Goal: Navigation & Orientation: Find specific page/section

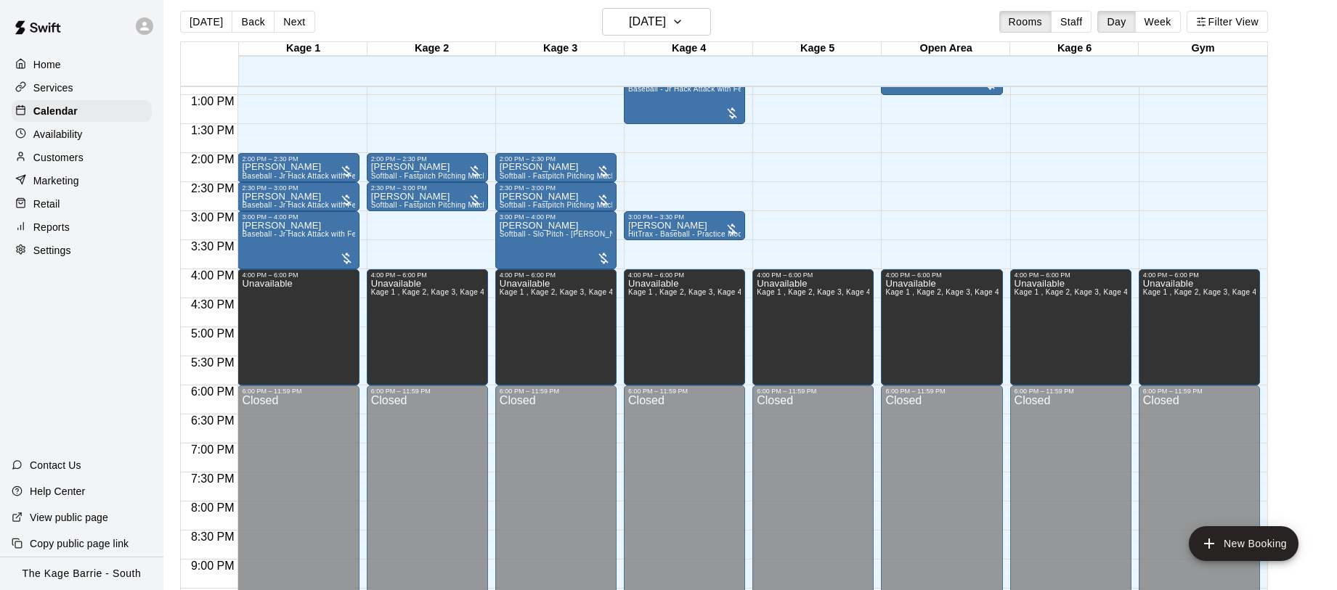
scroll to position [12, 0]
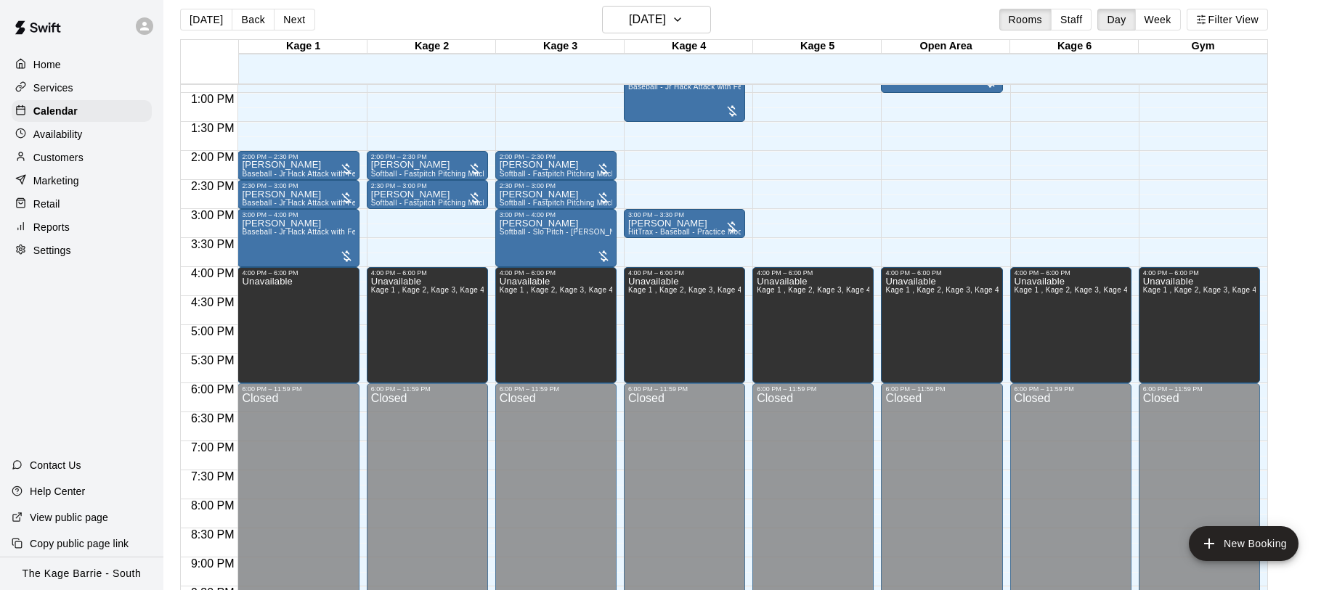
click at [254, 81] on div at bounding box center [303, 76] width 129 height 15
click at [254, 81] on div at bounding box center [303, 75] width 129 height 15
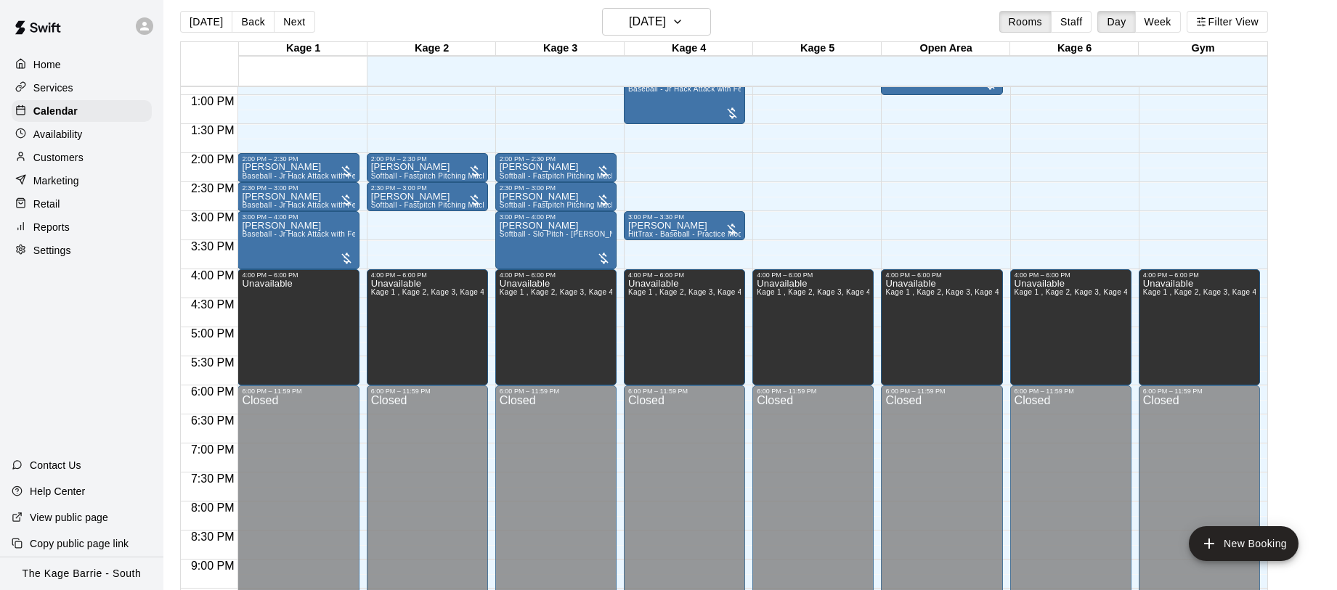
scroll to position [8, 0]
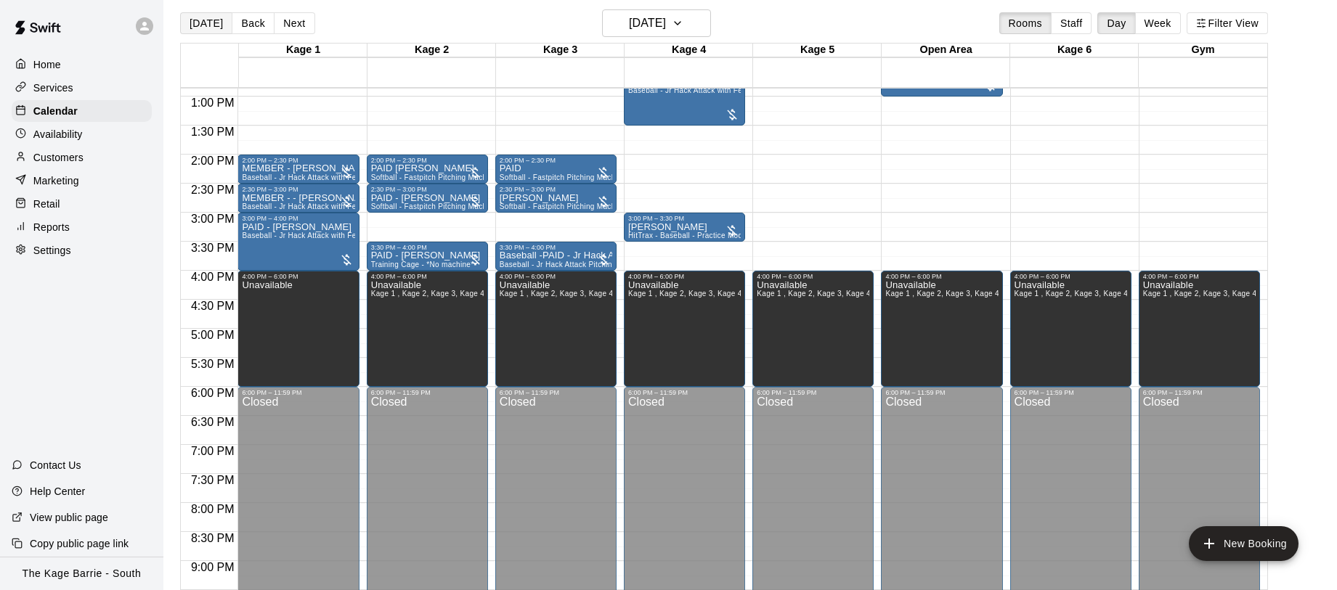
click at [206, 12] on div "Today Back Next Sunday Aug 17 Rooms Staff Day Week Filter View" at bounding box center [724, 25] width 1088 height 33
click at [206, 25] on button "[DATE]" at bounding box center [206, 23] width 52 height 22
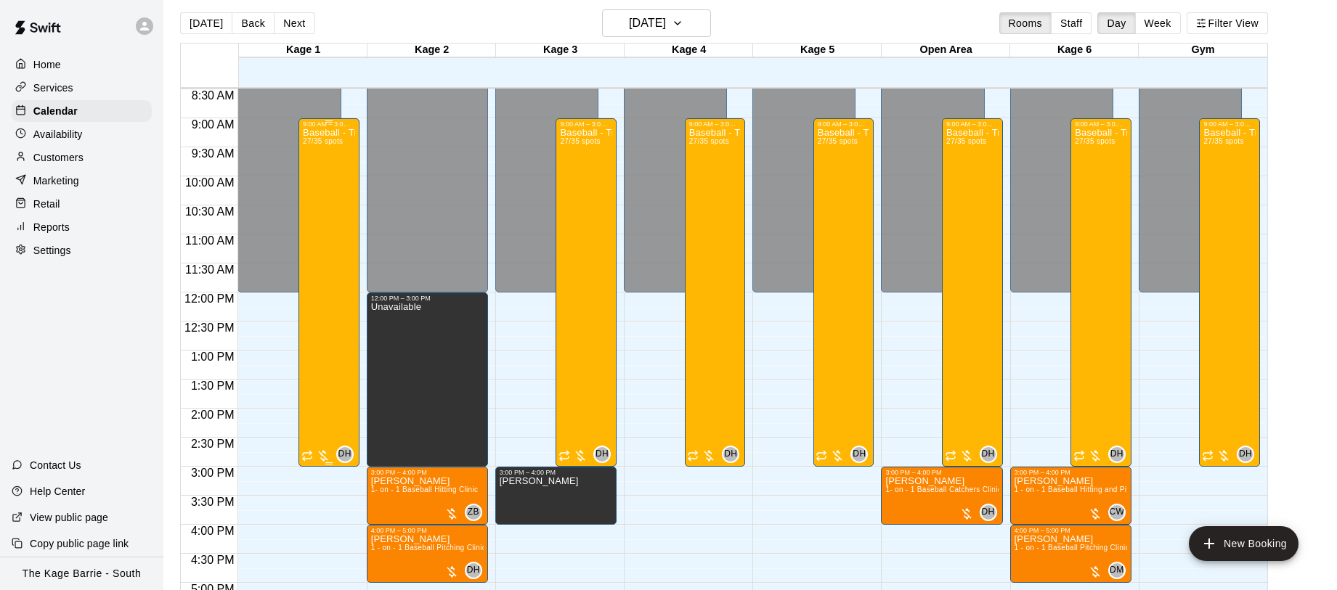
scroll to position [488, 0]
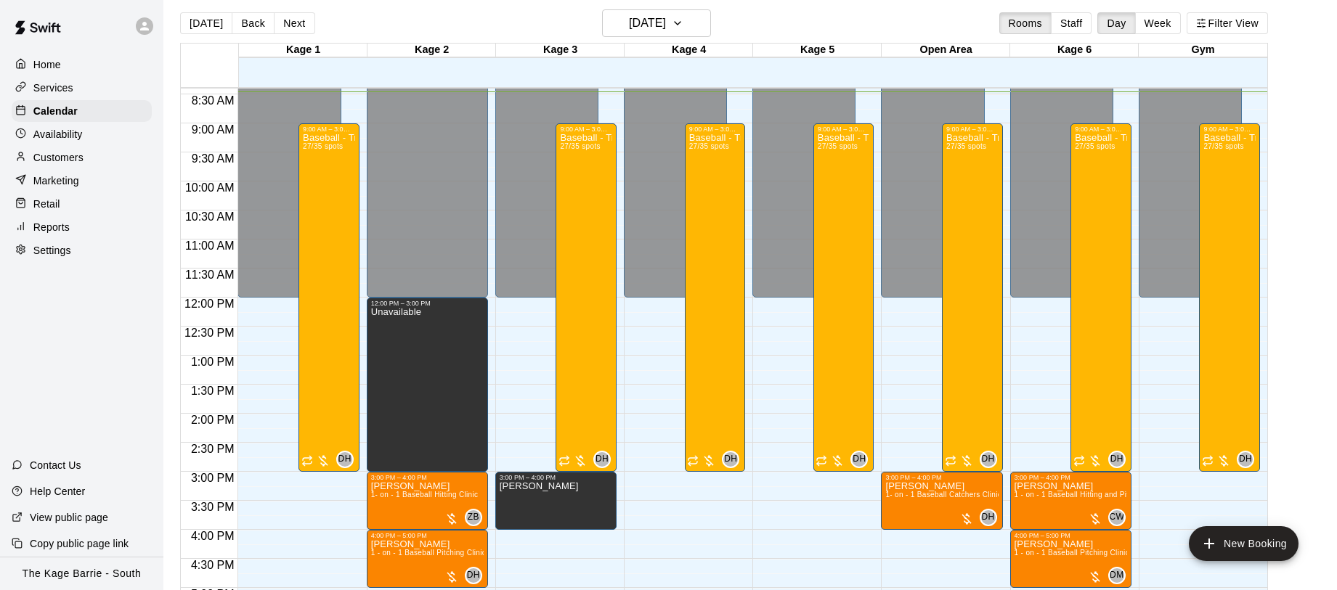
click at [44, 166] on div "Customers" at bounding box center [82, 158] width 140 height 22
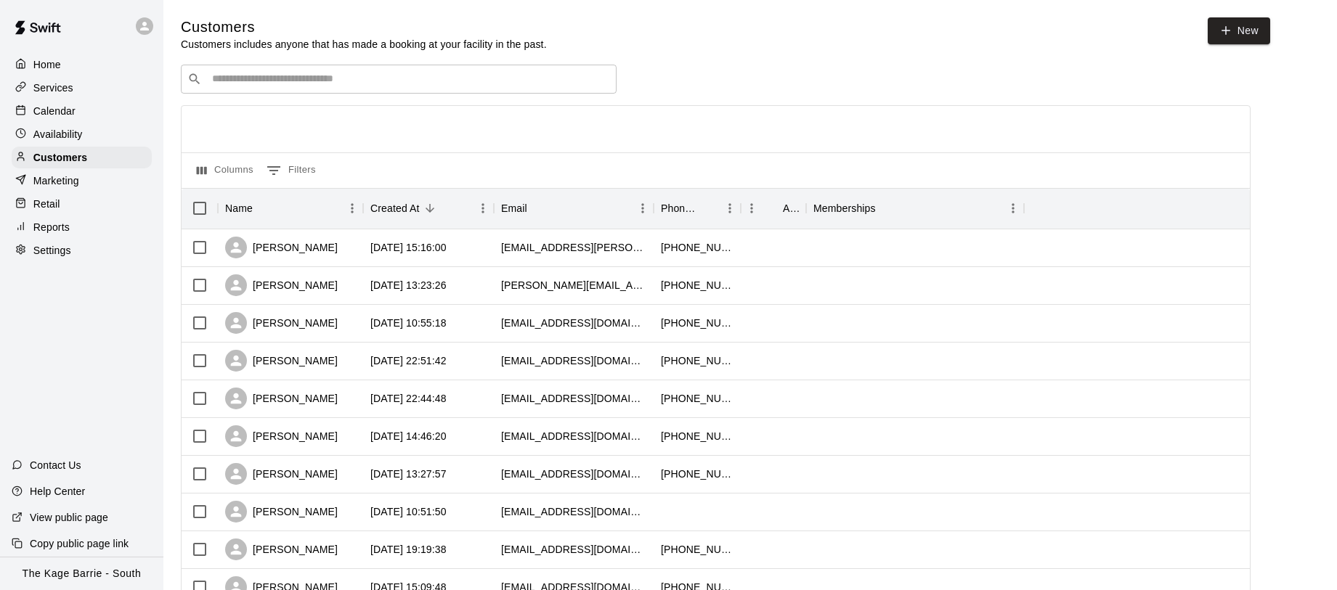
click at [299, 87] on div "​ ​" at bounding box center [399, 79] width 436 height 29
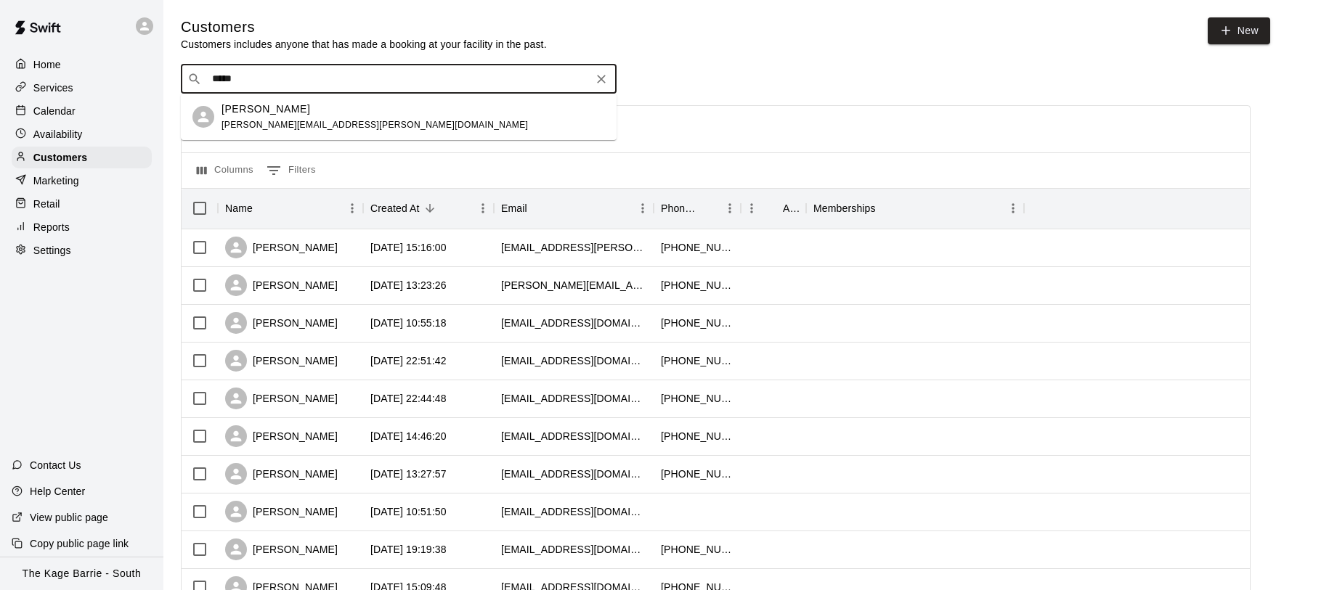
click at [260, 76] on input "*****" at bounding box center [398, 79] width 381 height 15
drag, startPoint x: 296, startPoint y: 86, endPoint x: 244, endPoint y: 83, distance: 51.6
click at [245, 84] on div "​ ***** ​" at bounding box center [399, 79] width 436 height 29
type input "*"
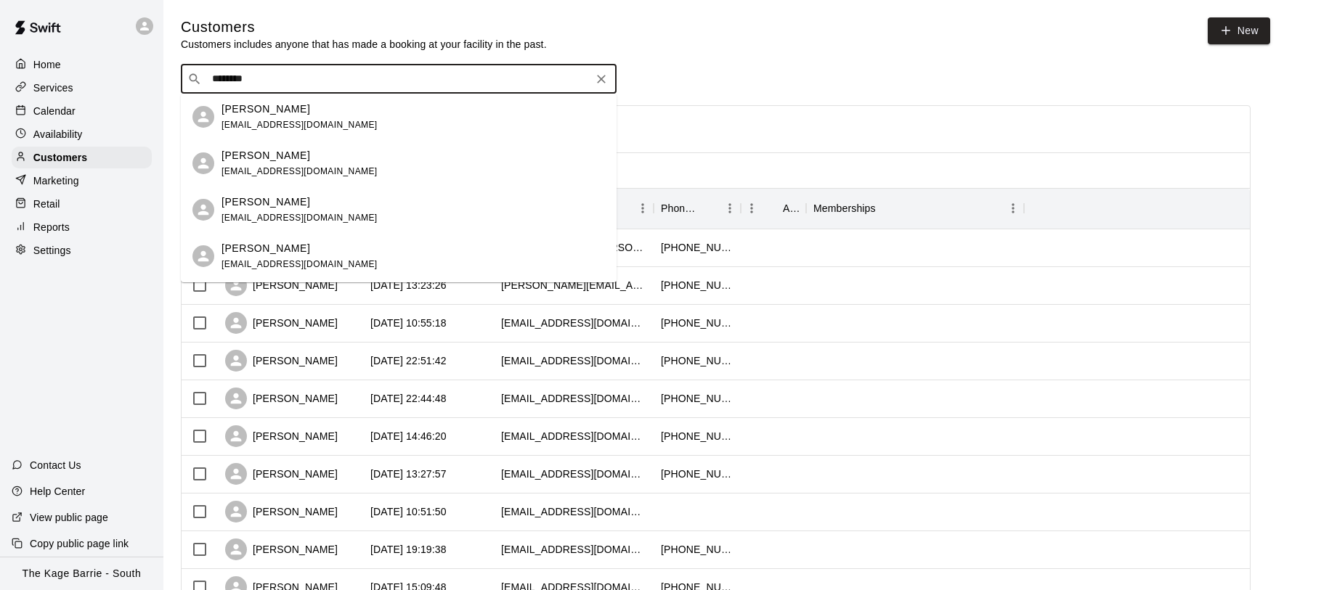
type input "*********"
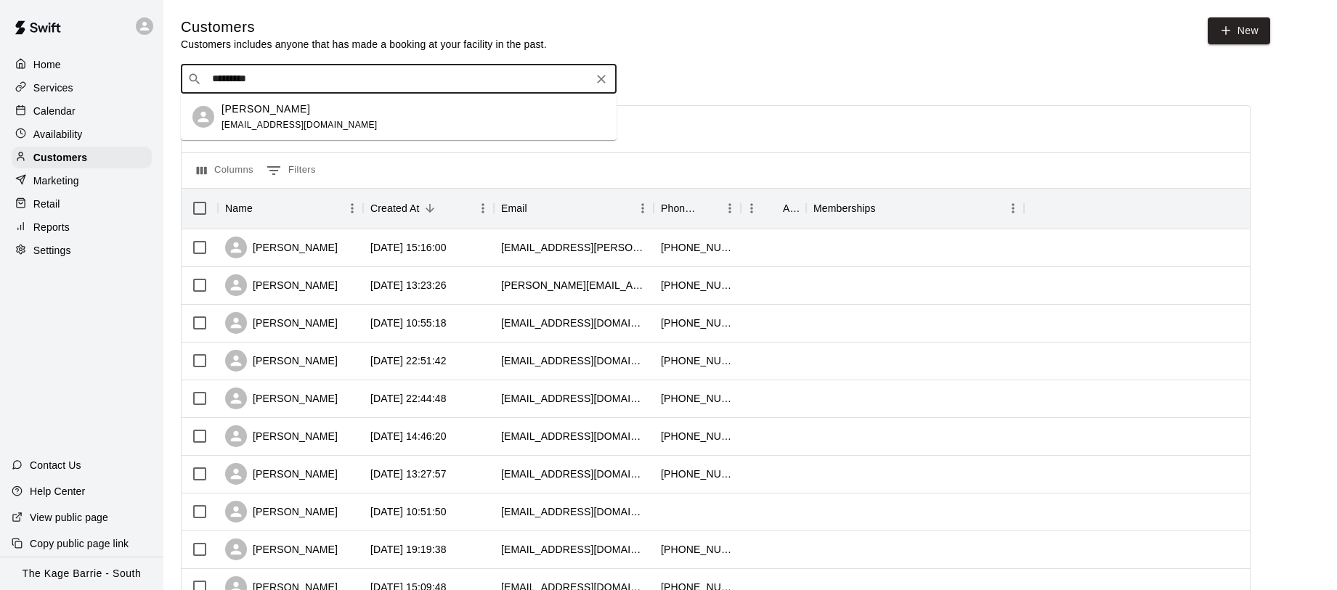
drag, startPoint x: 262, startPoint y: 78, endPoint x: 103, endPoint y: 65, distance: 159.6
type input "*****"
click at [86, 109] on div "Calendar" at bounding box center [82, 111] width 140 height 22
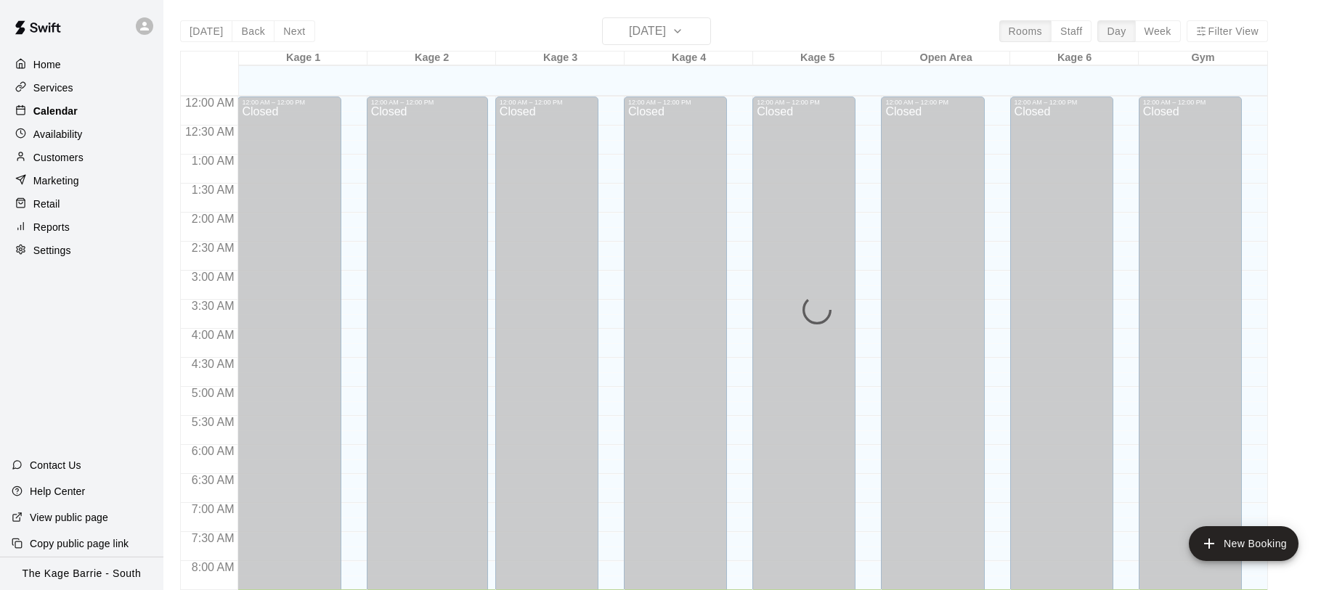
scroll to position [493, 0]
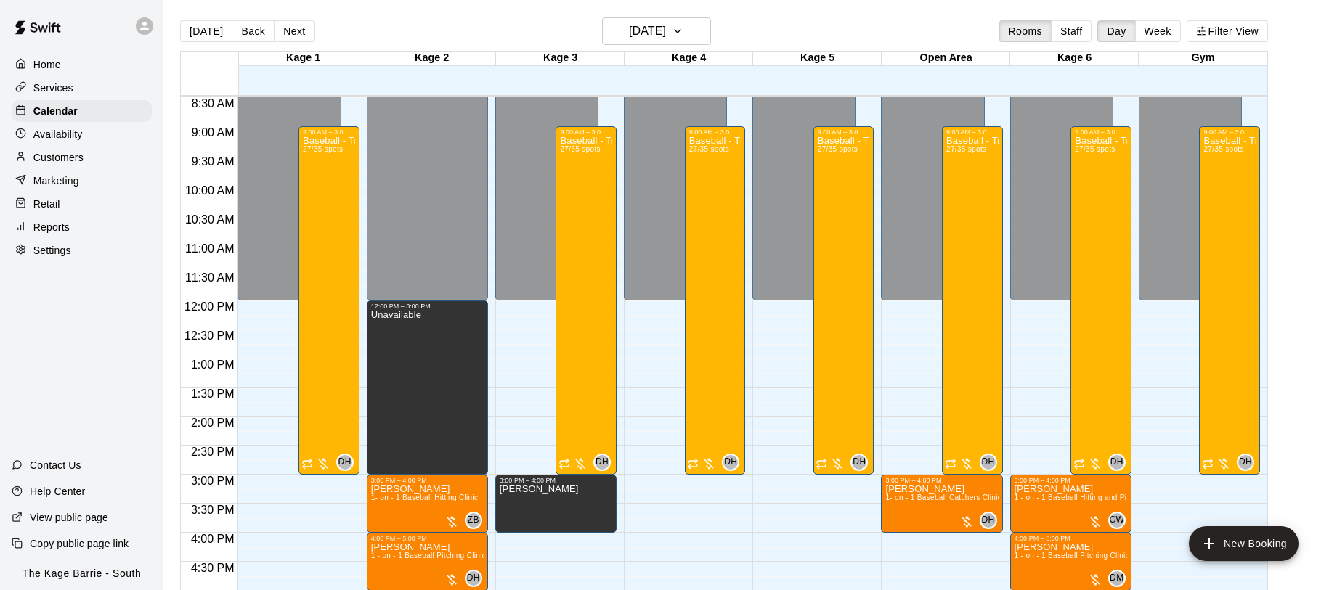
click at [75, 147] on div "Customers" at bounding box center [82, 158] width 140 height 22
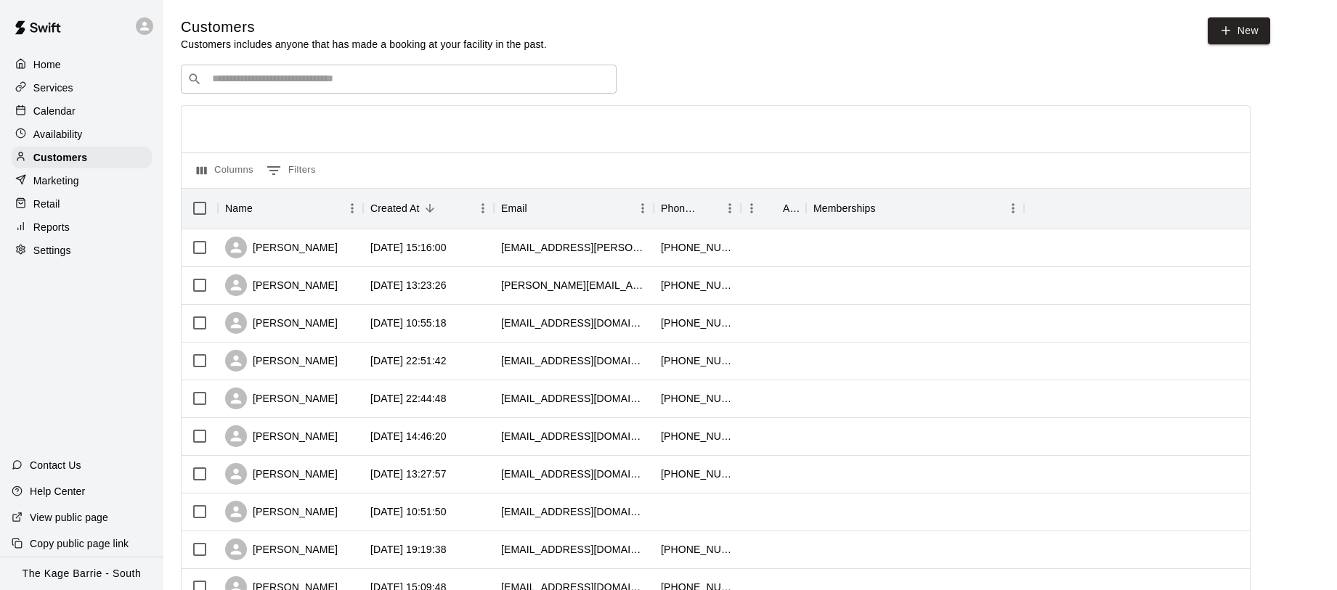
click at [394, 70] on div "​ ​" at bounding box center [399, 79] width 436 height 29
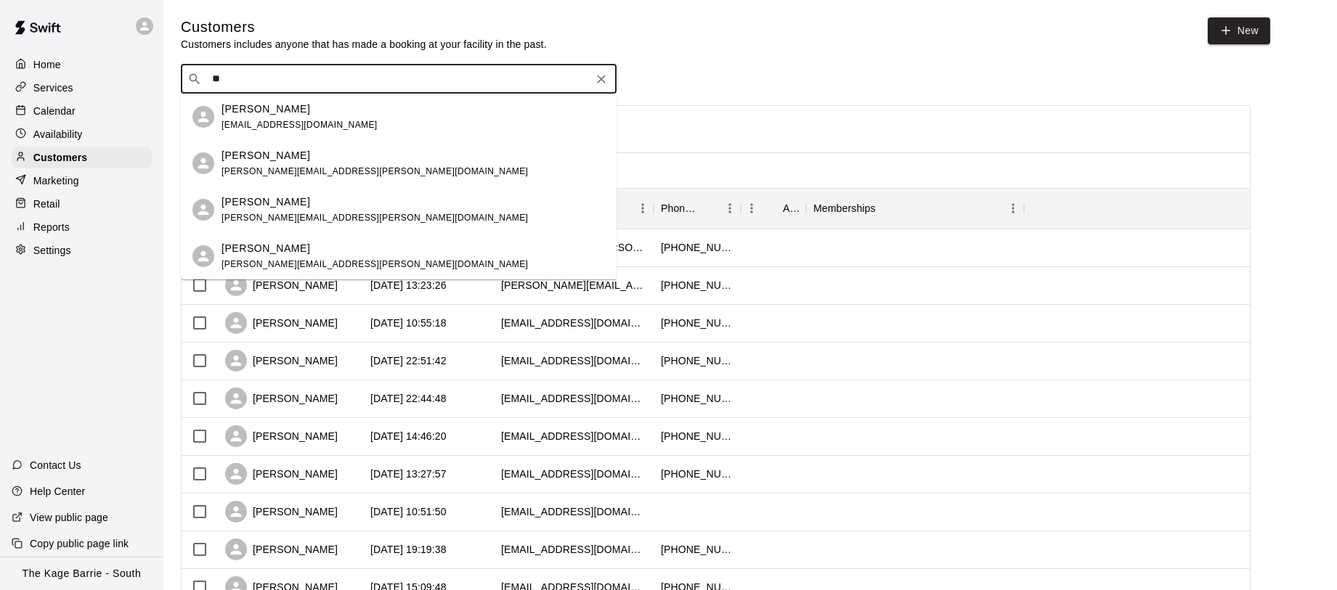
type input "*"
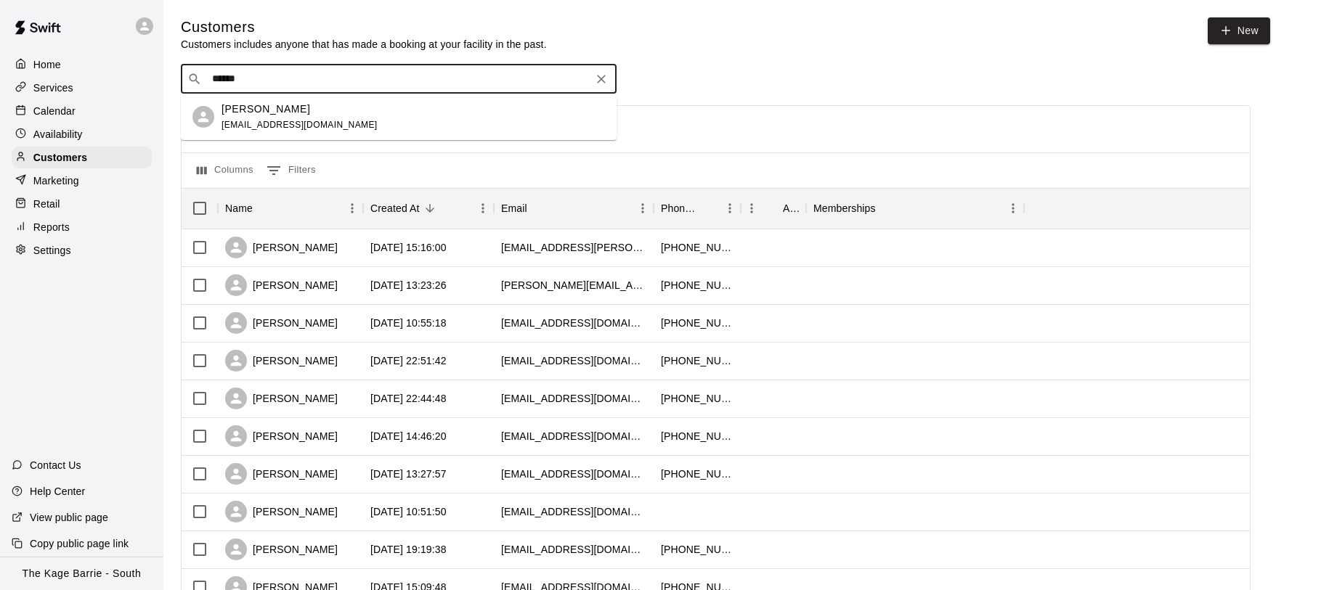
type input "******"
click at [60, 115] on p "Calendar" at bounding box center [54, 111] width 42 height 15
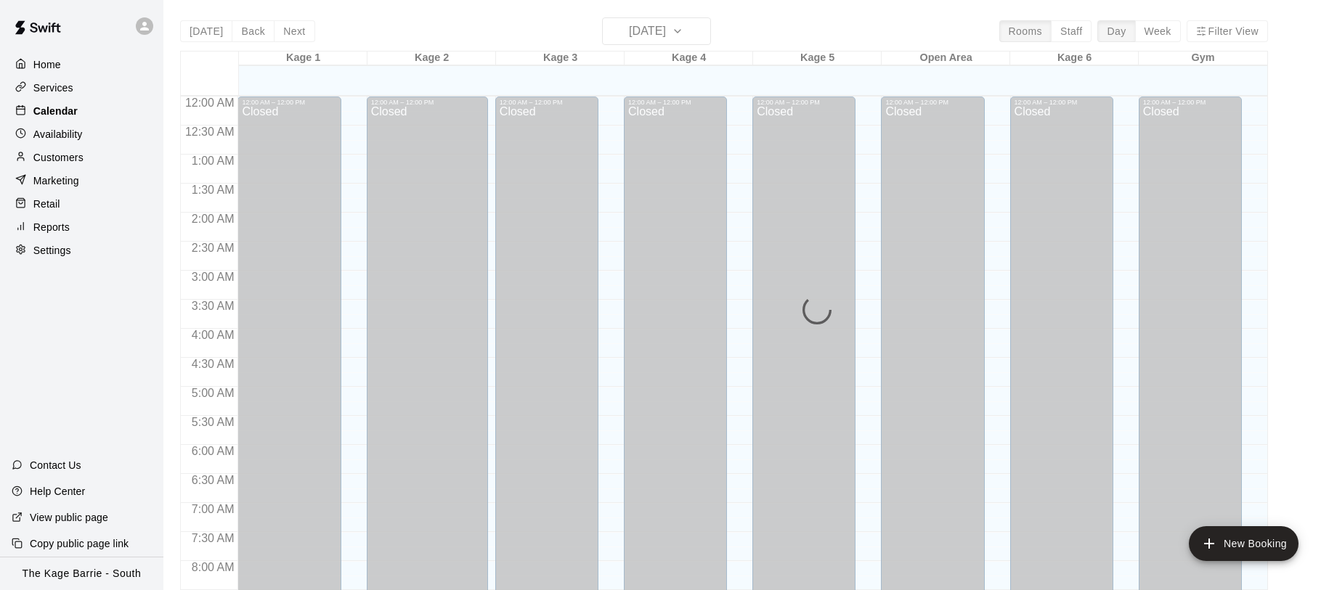
scroll to position [495, 0]
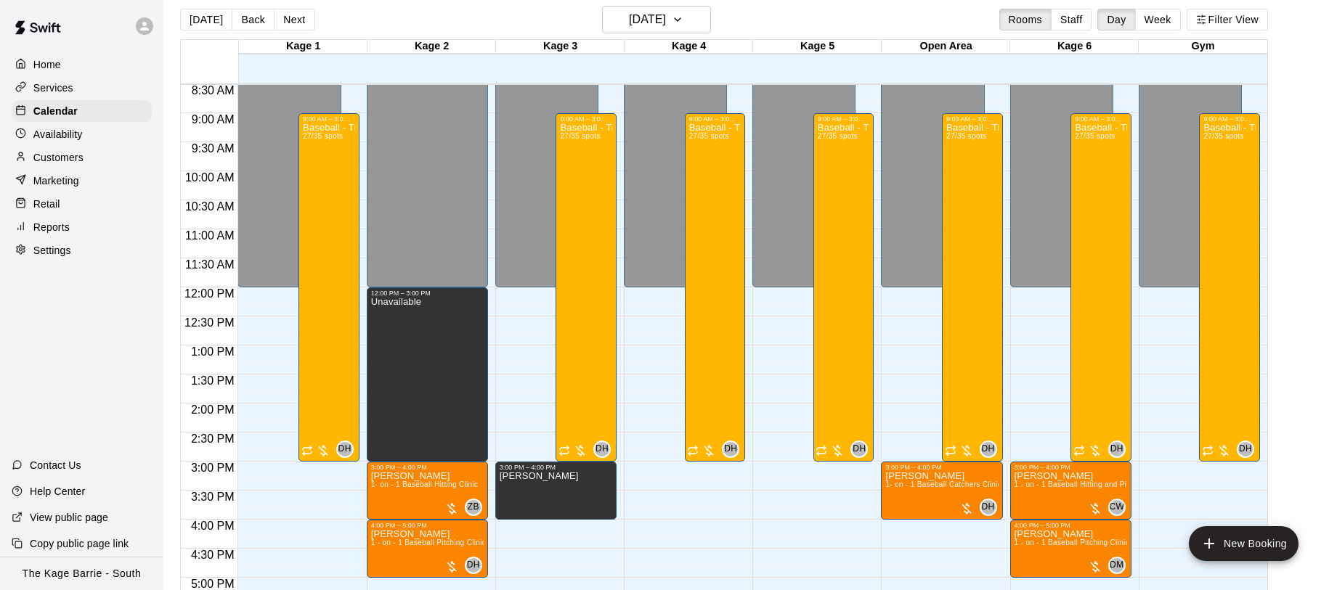
click at [143, 33] on div at bounding box center [144, 25] width 17 height 17
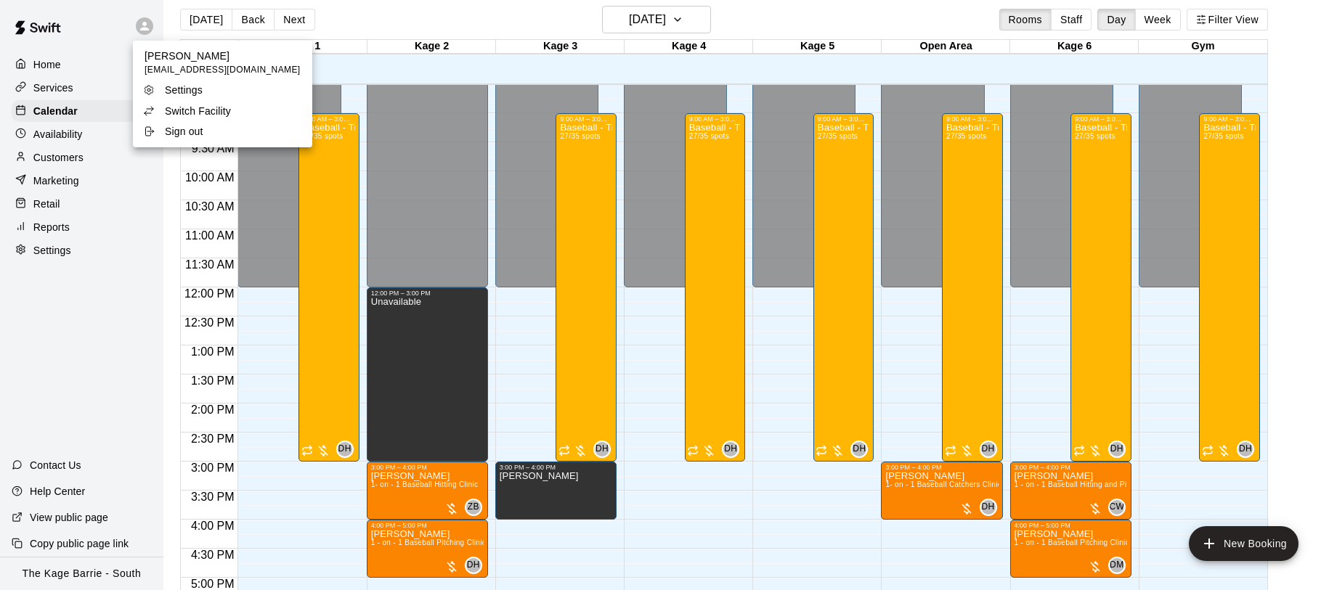
scroll to position [13, 0]
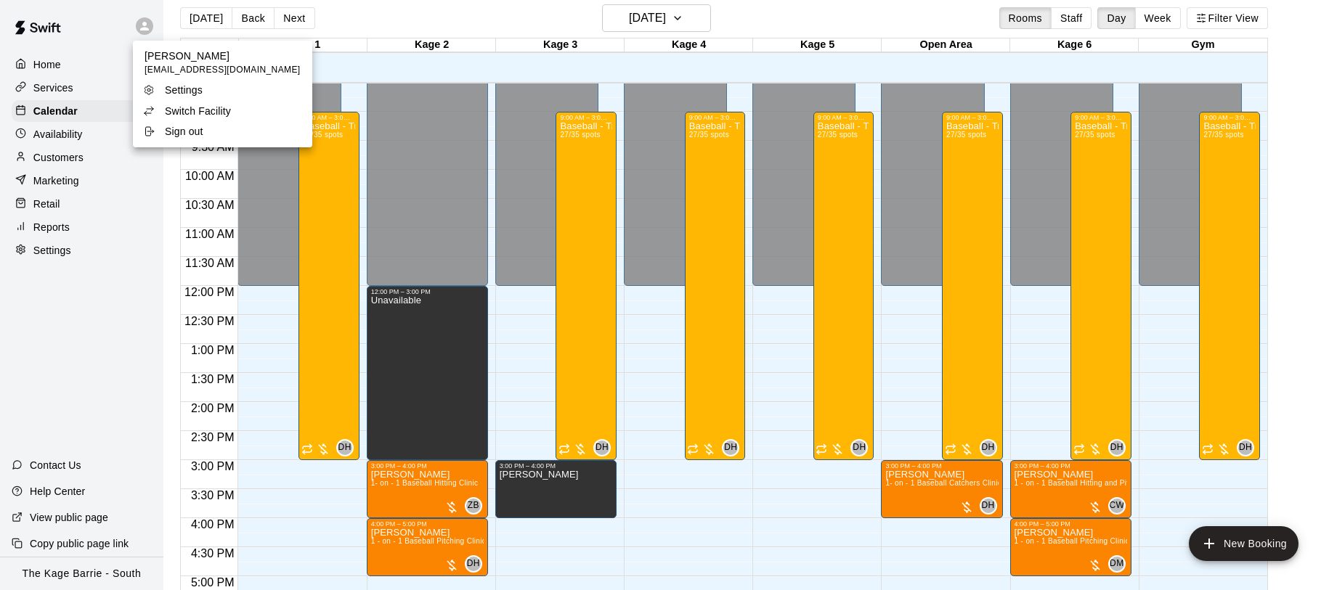
click at [221, 109] on p "Switch Facility" at bounding box center [198, 111] width 66 height 15
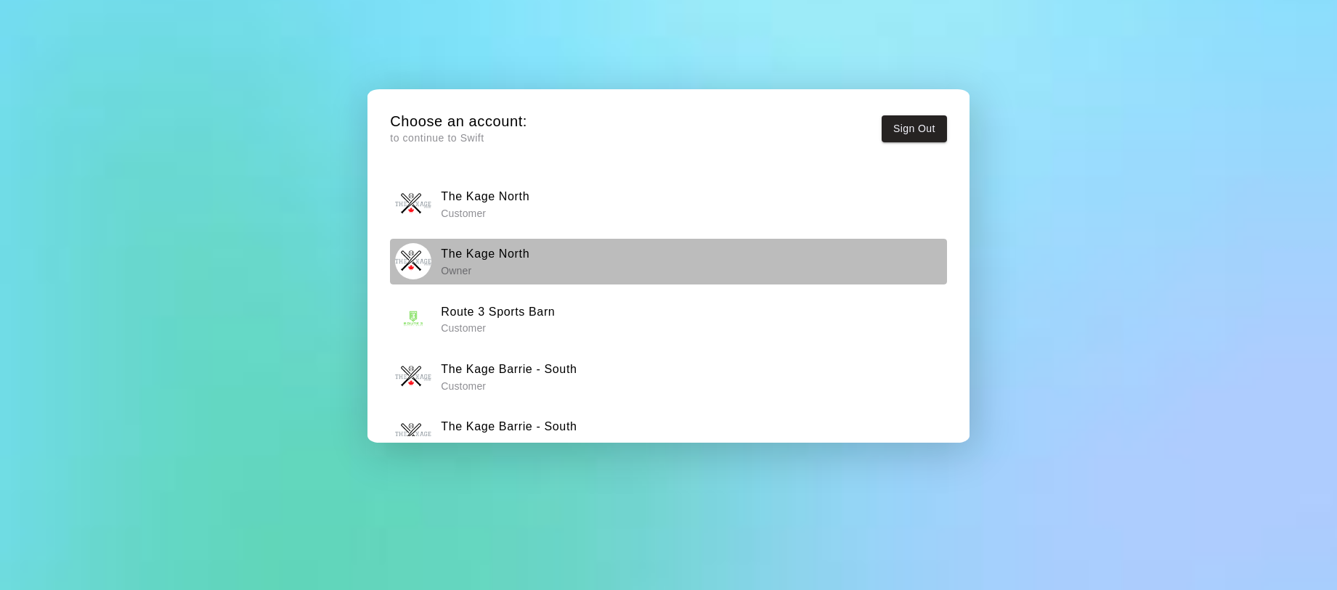
click at [501, 261] on h6 "The Kage North" at bounding box center [485, 254] width 89 height 19
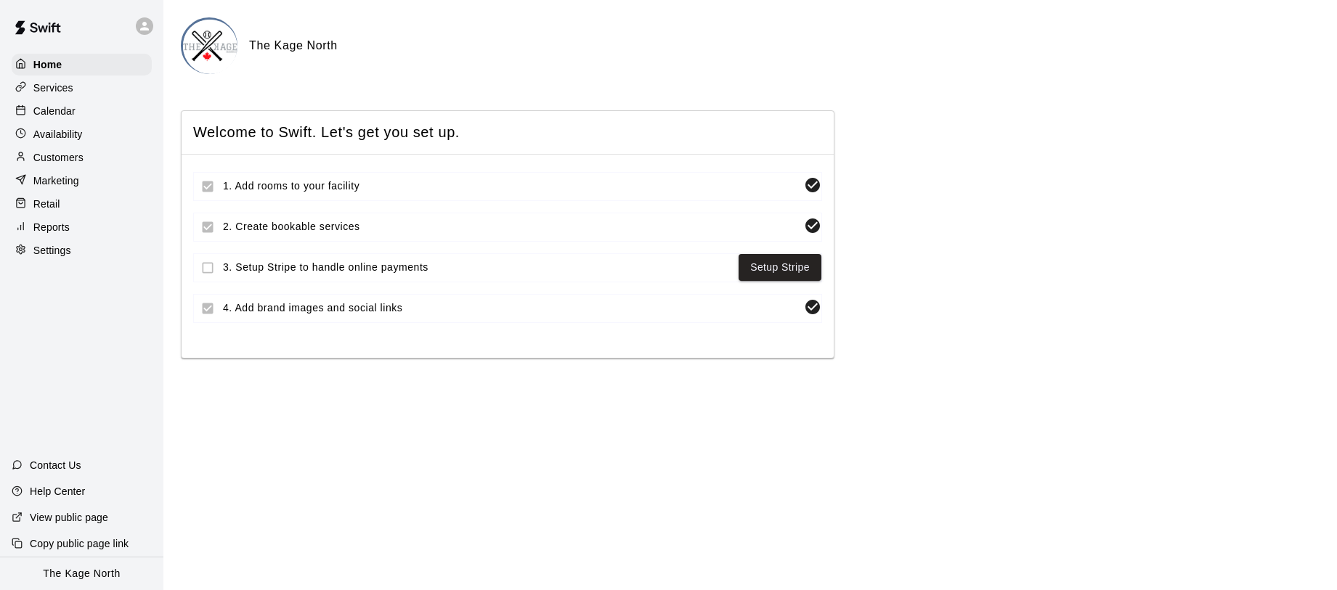
click at [76, 160] on p "Customers" at bounding box center [58, 157] width 50 height 15
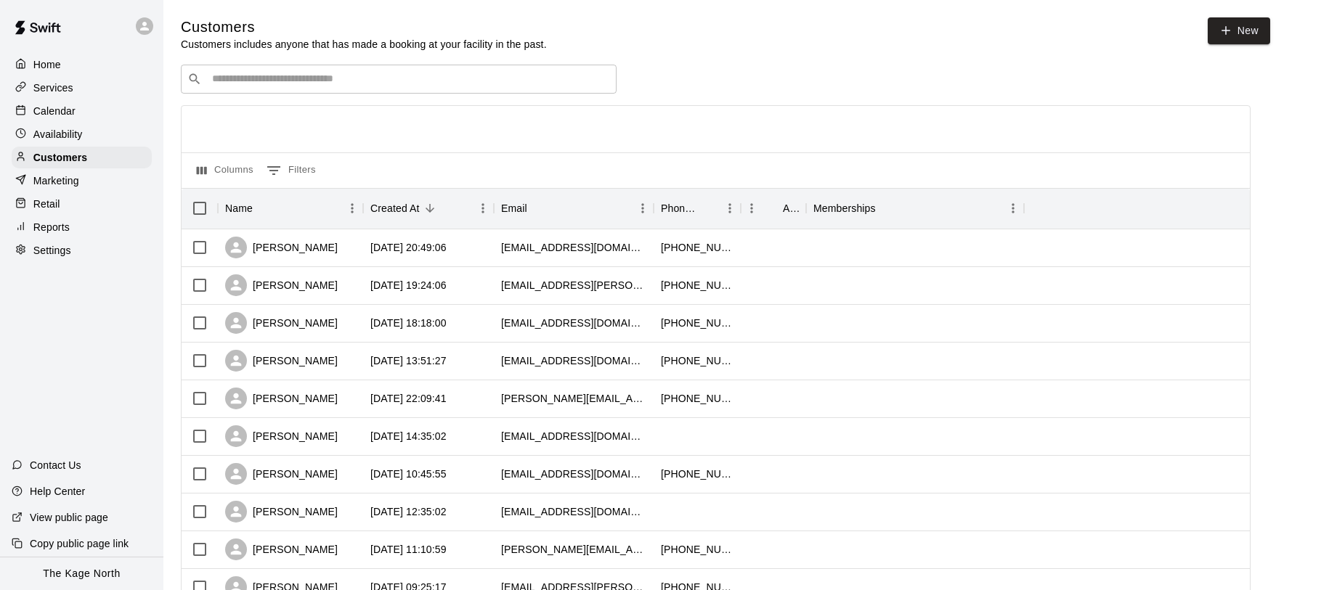
click at [338, 88] on div "​ ​" at bounding box center [399, 79] width 436 height 29
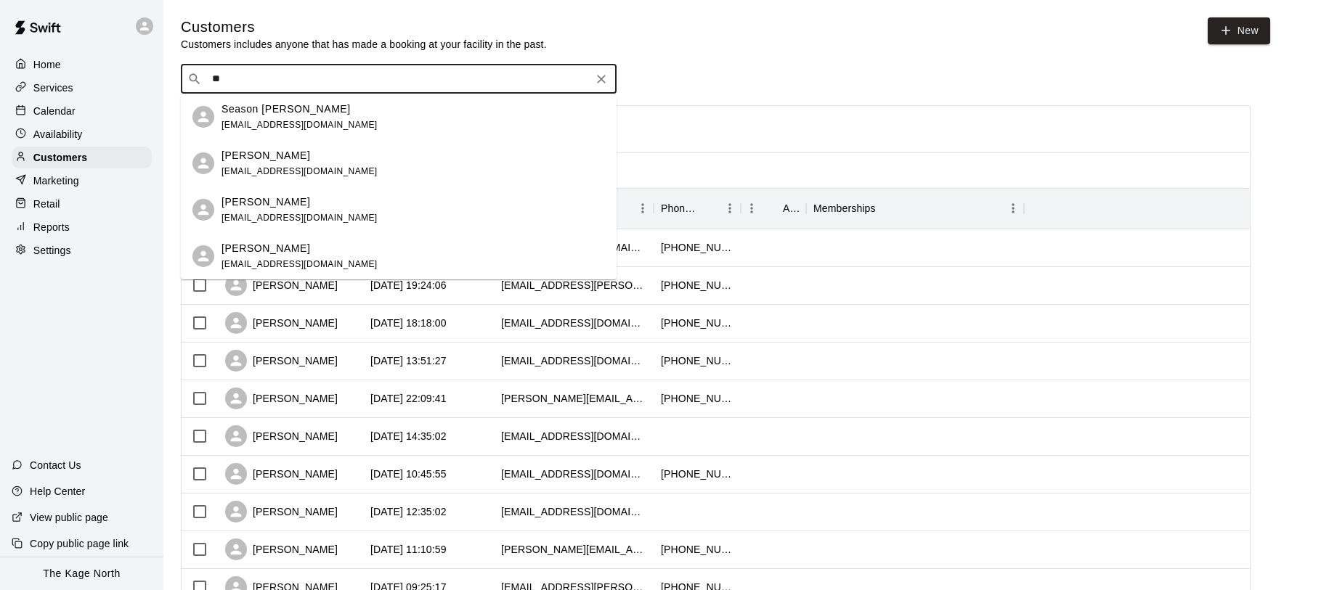
type input "*"
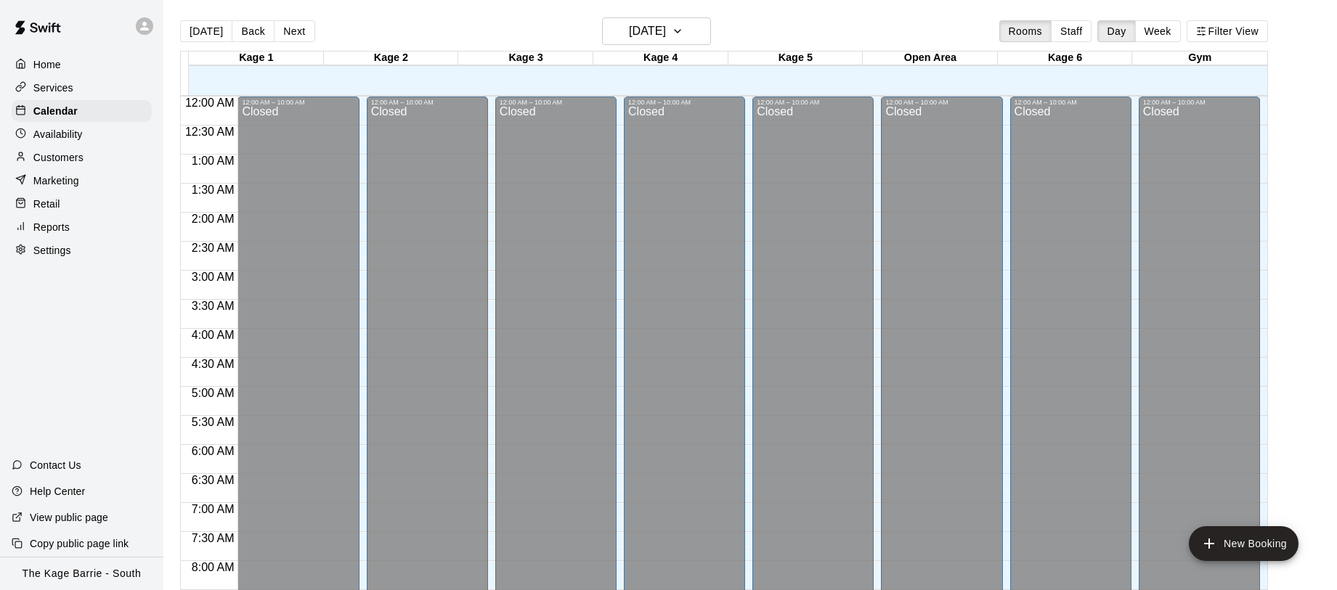
scroll to position [634, 0]
